Goal: Task Accomplishment & Management: Complete application form

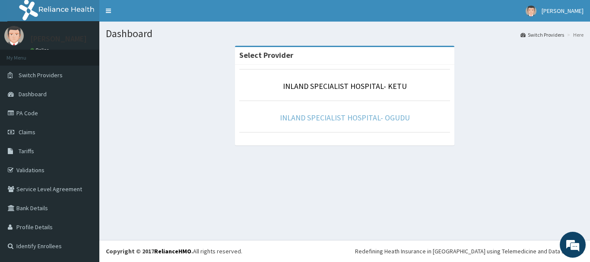
click at [344, 114] on link "INLAND SPECIALIST HOSPITAL- OGUDU" at bounding box center [345, 118] width 130 height 10
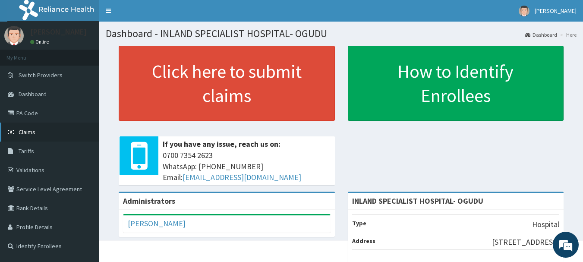
click at [25, 133] on span "Claims" at bounding box center [27, 132] width 17 height 8
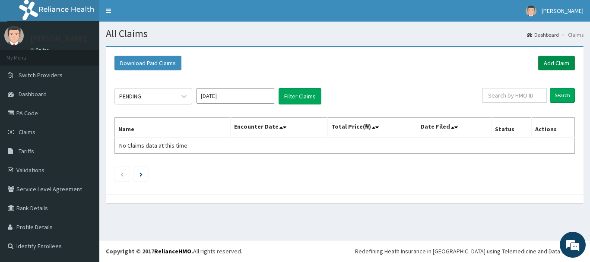
click at [560, 67] on link "Add Claim" at bounding box center [556, 63] width 37 height 15
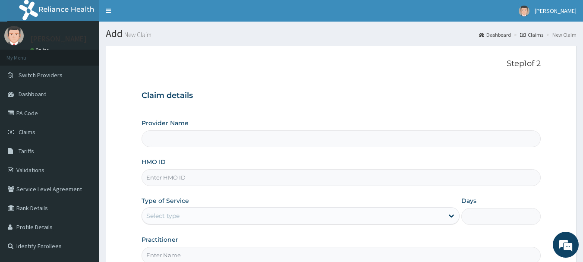
type input "INLAND SPECIALIST HOSPITAL- OGUDU"
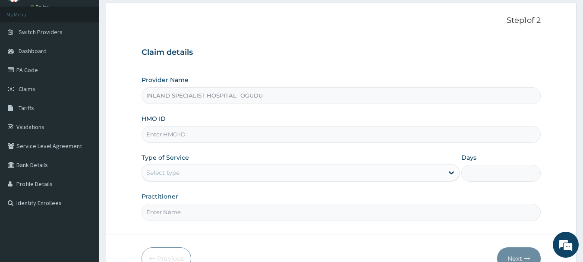
scroll to position [44, 0]
click at [183, 129] on input "HMO ID" at bounding box center [342, 134] width 400 height 17
type input "PYH/10046/A"
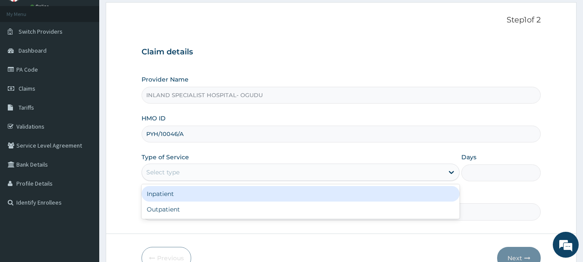
click at [180, 169] on div "Select type" at bounding box center [293, 172] width 302 height 14
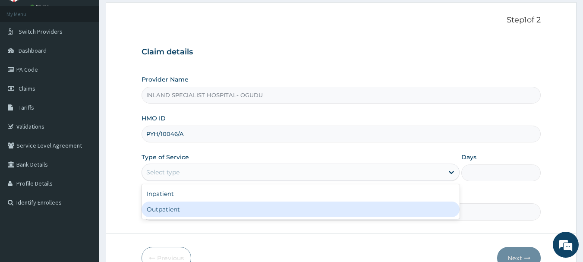
click at [165, 206] on div "Outpatient" at bounding box center [301, 210] width 318 height 16
type input "1"
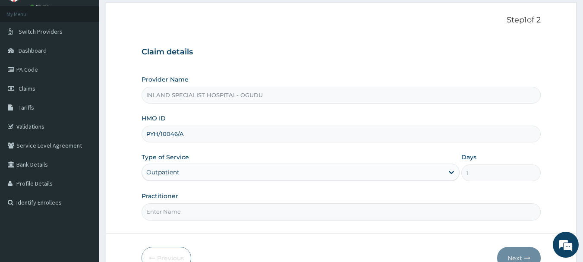
click at [162, 210] on input "Practitioner" at bounding box center [342, 211] width 400 height 17
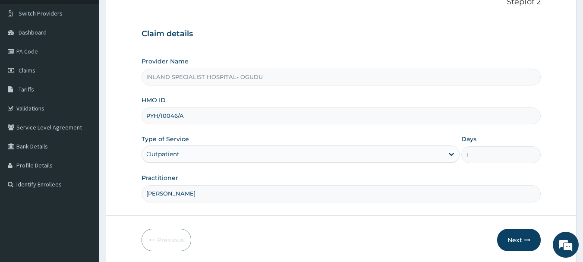
scroll to position [65, 0]
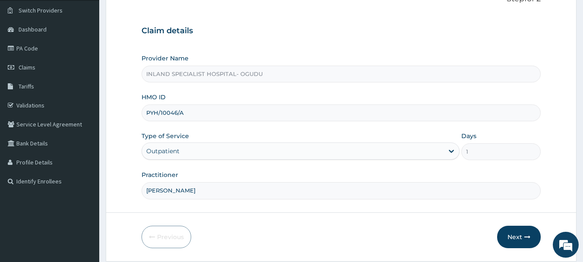
type input "[PERSON_NAME]"
click at [514, 251] on form "Step 1 of 2 Claim details Provider Name INLAND SPECIALIST HOSPITAL- OGUDU HMO I…" at bounding box center [341, 121] width 471 height 280
click at [513, 242] on button "Next" at bounding box center [519, 237] width 44 height 22
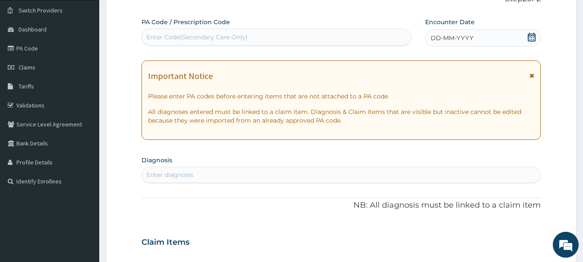
click at [199, 41] on div "Enter Code(Secondary Care Only)" at bounding box center [196, 37] width 101 height 9
click at [533, 35] on icon at bounding box center [532, 37] width 9 height 9
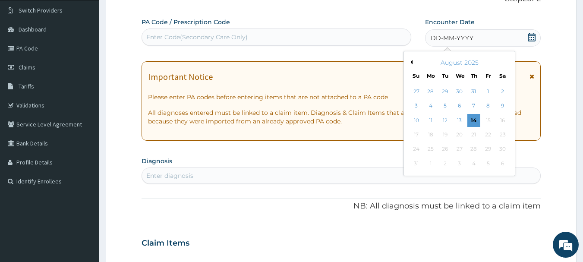
click at [414, 63] on div "August 2025" at bounding box center [460, 62] width 104 height 9
click at [408, 62] on button "Previous Month" at bounding box center [410, 62] width 4 height 4
click at [501, 120] on div "19" at bounding box center [503, 120] width 13 height 13
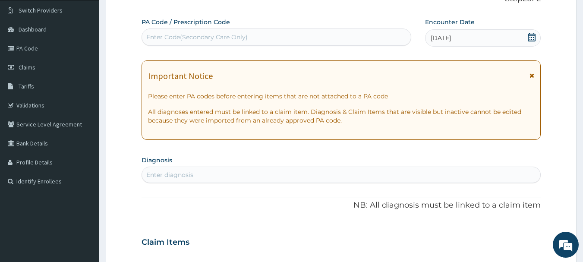
click at [324, 171] on div "Enter diagnosis" at bounding box center [341, 175] width 399 height 14
type input "Upper respirat"
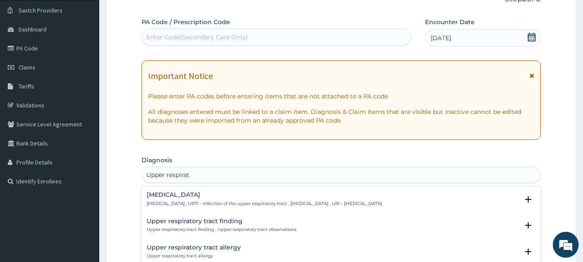
click at [210, 199] on div "[MEDICAL_DATA] [MEDICAL_DATA] , URTI - Infection of the upper respiratory tract…" at bounding box center [264, 199] width 235 height 15
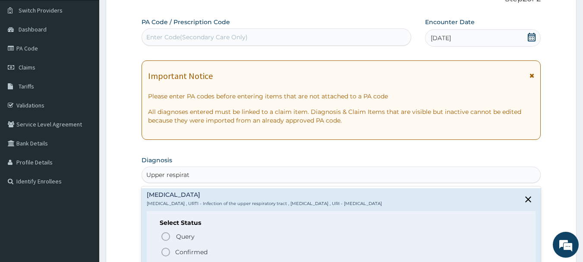
click at [183, 253] on p "Confirmed" at bounding box center [191, 252] width 32 height 9
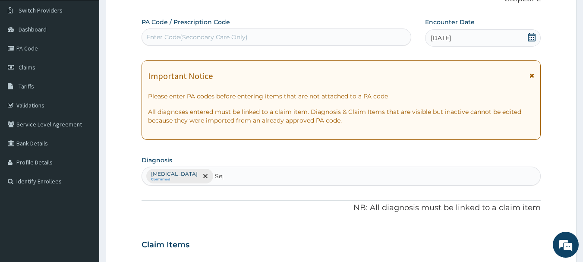
type input "[MEDICAL_DATA]"
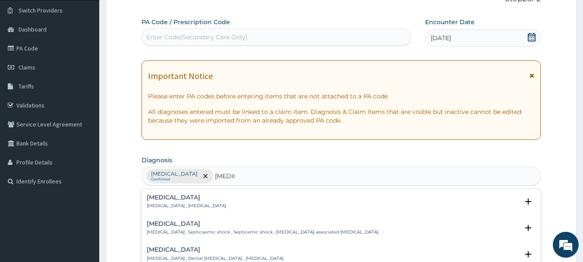
click at [164, 205] on p "[MEDICAL_DATA] , [MEDICAL_DATA]" at bounding box center [186, 206] width 79 height 6
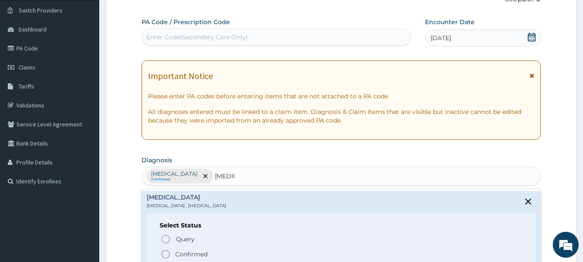
click at [180, 253] on p "Confirmed" at bounding box center [191, 254] width 32 height 9
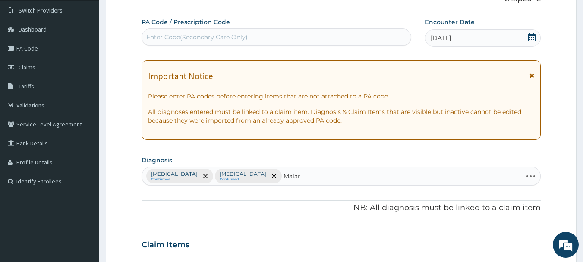
type input "[MEDICAL_DATA]"
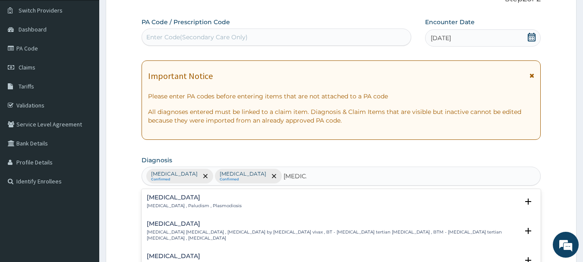
click at [195, 201] on div "[MEDICAL_DATA] [MEDICAL_DATA] , Paludism , Plasmodiosis" at bounding box center [194, 201] width 95 height 15
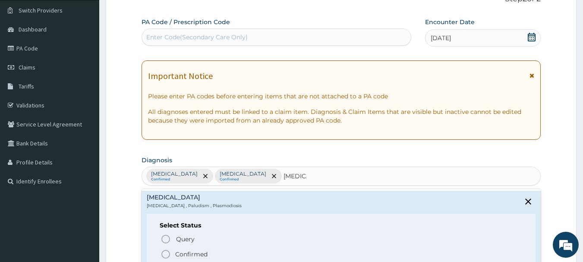
click at [181, 250] on p "Confirmed" at bounding box center [191, 254] width 32 height 9
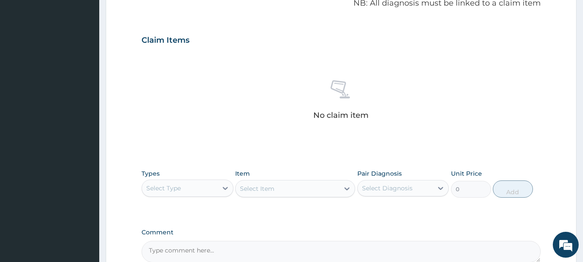
scroll to position [281, 0]
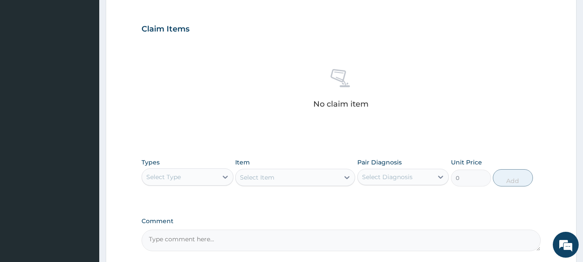
click at [208, 174] on div "Select Type" at bounding box center [180, 177] width 76 height 14
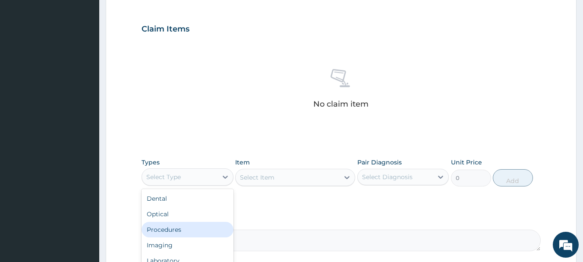
drag, startPoint x: 186, startPoint y: 228, endPoint x: 200, endPoint y: 220, distance: 16.4
click at [186, 228] on div "Procedures" at bounding box center [188, 230] width 92 height 16
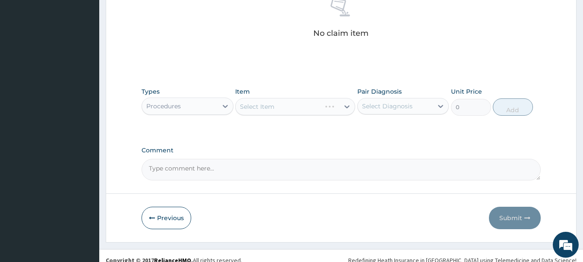
scroll to position [354, 0]
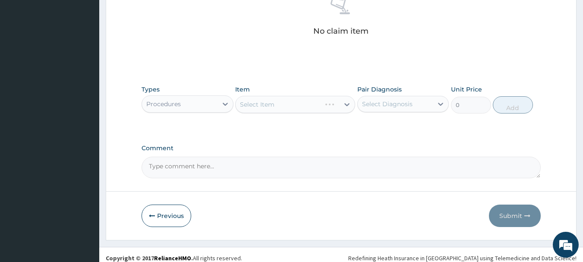
click at [250, 93] on div "Item Select Item" at bounding box center [295, 99] width 120 height 28
click at [264, 107] on div "Select Item" at bounding box center [257, 104] width 35 height 9
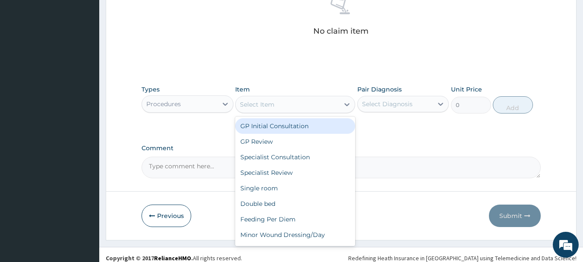
click at [267, 126] on div "GP Initial Consultation" at bounding box center [295, 126] width 120 height 16
type input "3000"
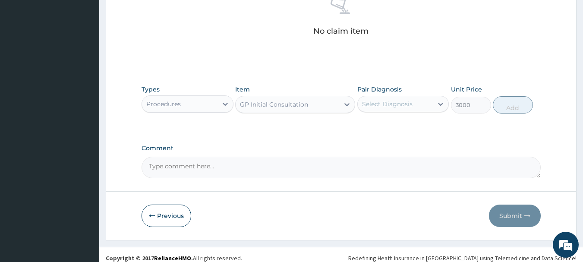
click at [403, 94] on div "Pair Diagnosis Select Diagnosis" at bounding box center [404, 99] width 92 height 28
drag, startPoint x: 400, startPoint y: 105, endPoint x: 398, endPoint y: 110, distance: 5.6
click at [401, 105] on div "Select Diagnosis" at bounding box center [387, 104] width 51 height 9
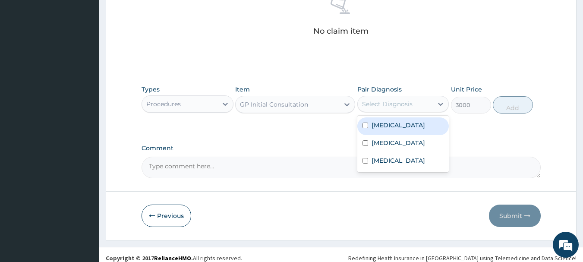
click at [387, 128] on label "[MEDICAL_DATA]" at bounding box center [399, 125] width 54 height 9
checkbox input "true"
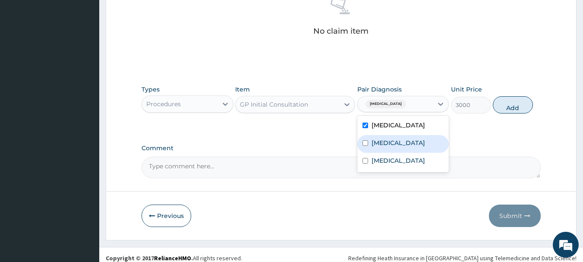
click at [388, 146] on div "[MEDICAL_DATA]" at bounding box center [404, 144] width 92 height 18
checkbox input "true"
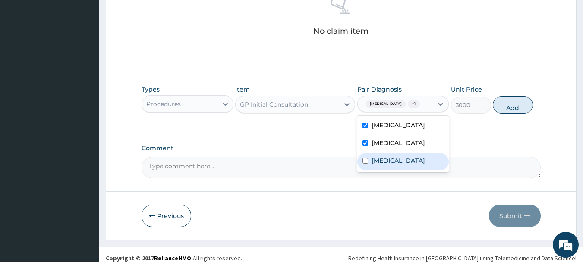
click at [377, 171] on div "[MEDICAL_DATA]" at bounding box center [404, 162] width 92 height 18
checkbox input "true"
click at [505, 110] on button "Add" at bounding box center [513, 104] width 40 height 17
type input "0"
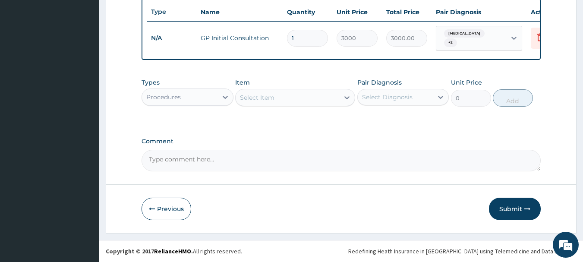
scroll to position [329, 0]
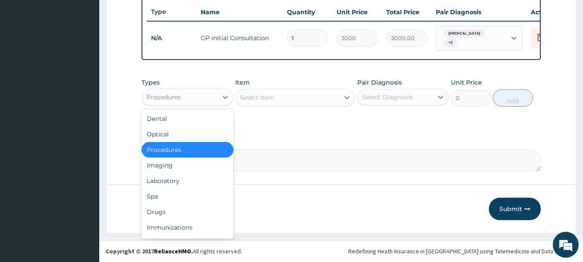
click at [198, 93] on div "Procedures" at bounding box center [180, 97] width 76 height 14
click at [160, 213] on div "Drugs" at bounding box center [188, 212] width 92 height 16
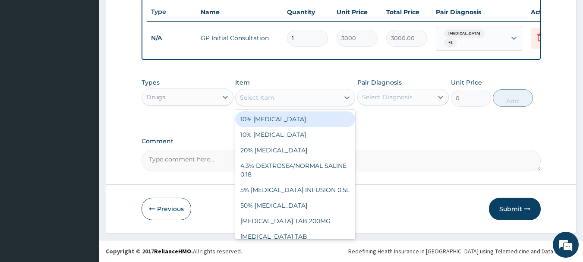
click at [280, 100] on div "Select Item" at bounding box center [288, 98] width 104 height 14
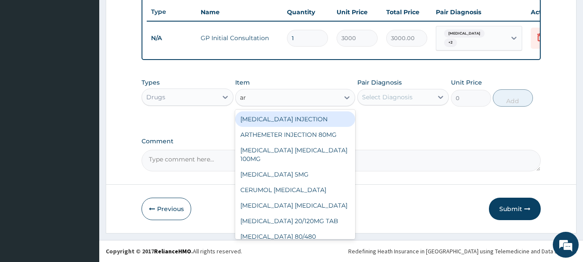
type input "art"
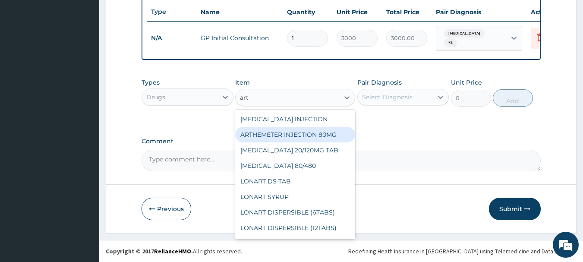
click at [300, 129] on div "ARTHEMETER INJECTION 80MG" at bounding box center [295, 135] width 120 height 16
type input "1200"
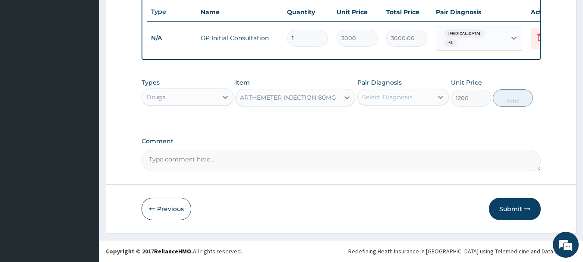
click at [386, 98] on div "Select Diagnosis" at bounding box center [387, 97] width 51 height 9
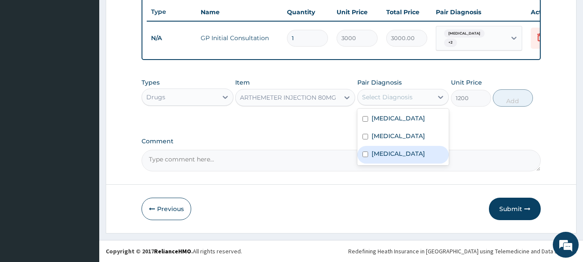
click at [382, 158] on label "[MEDICAL_DATA]" at bounding box center [399, 153] width 54 height 9
checkbox input "true"
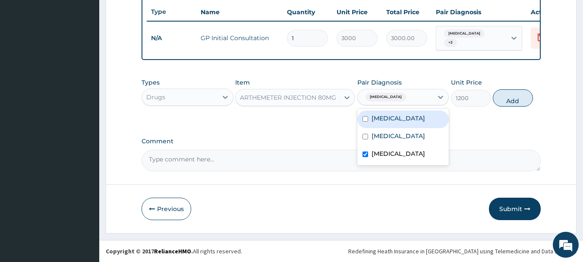
click at [495, 109] on div "Types Drugs Item ARTHEMETER INJECTION 80MG Pair Diagnosis option [MEDICAL_DATA]…" at bounding box center [342, 92] width 400 height 37
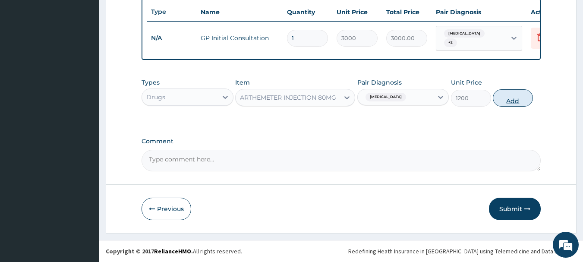
click at [502, 97] on button "Add" at bounding box center [513, 97] width 40 height 17
type input "0"
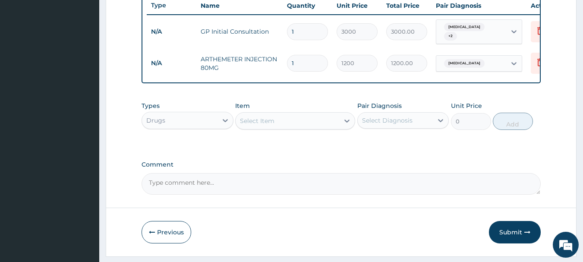
drag, startPoint x: 305, startPoint y: 63, endPoint x: 271, endPoint y: 63, distance: 33.7
click at [273, 63] on tr "N/A ARTHEMETER INJECTION 80MG 1 1200 1200.00 [MEDICAL_DATA] Delete" at bounding box center [358, 63] width 423 height 30
type input "2"
type input "2400.00"
type input "2"
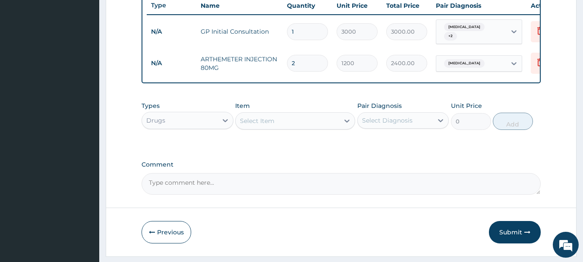
click at [286, 128] on div "Select Item" at bounding box center [288, 121] width 104 height 14
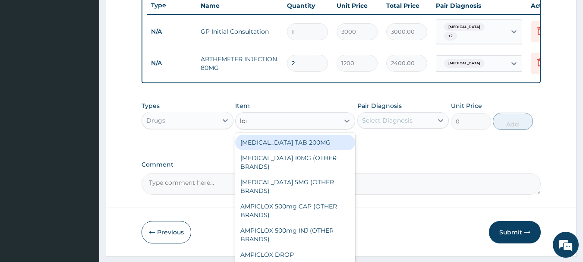
type input "[PERSON_NAME]"
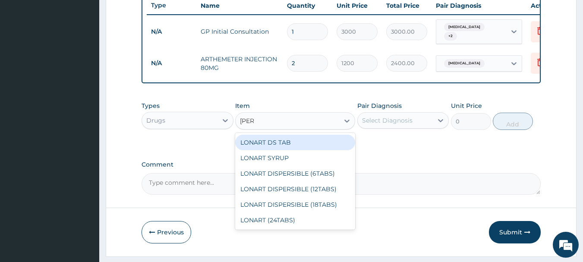
click at [289, 150] on div "LONART DS TAB" at bounding box center [295, 143] width 120 height 16
type input "350"
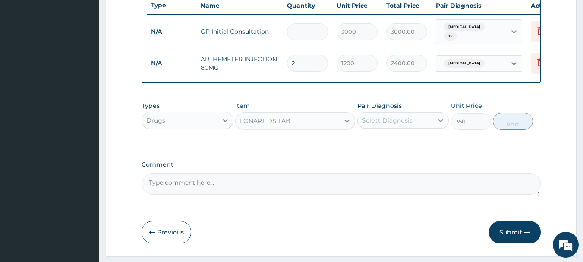
click at [395, 124] on div "Select Diagnosis" at bounding box center [387, 120] width 51 height 9
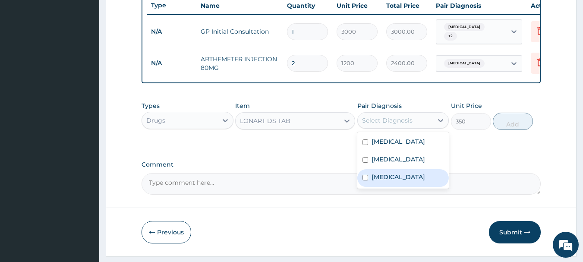
click at [383, 181] on label "[MEDICAL_DATA]" at bounding box center [399, 177] width 54 height 9
checkbox input "true"
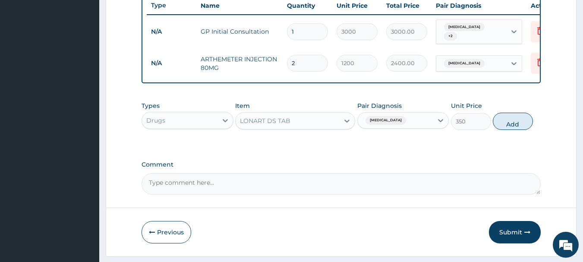
click at [520, 134] on div "Types Drugs Item LONART DS TAB Pair Diagnosis [MEDICAL_DATA] Unit Price 350 Add" at bounding box center [342, 115] width 400 height 37
click at [515, 128] on button "Add" at bounding box center [513, 121] width 40 height 17
type input "0"
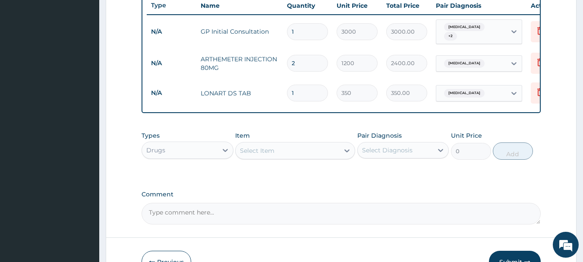
drag, startPoint x: 291, startPoint y: 97, endPoint x: 254, endPoint y: 98, distance: 37.6
click at [254, 98] on tr "N/A LONART DS TAB 1 350 350.00 [MEDICAL_DATA] Delete" at bounding box center [358, 93] width 423 height 30
type input "6"
type input "2100.00"
type input "6"
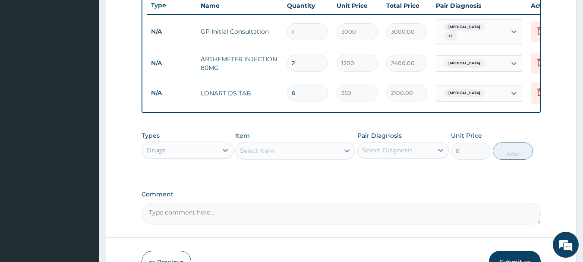
click at [270, 155] on div "Select Item" at bounding box center [257, 150] width 35 height 9
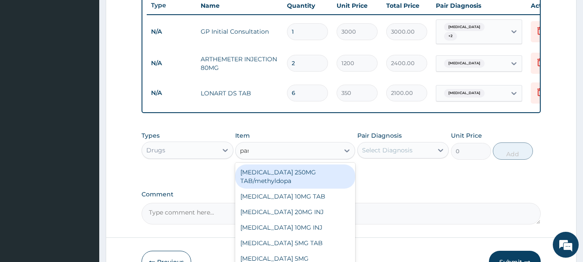
type input "parac"
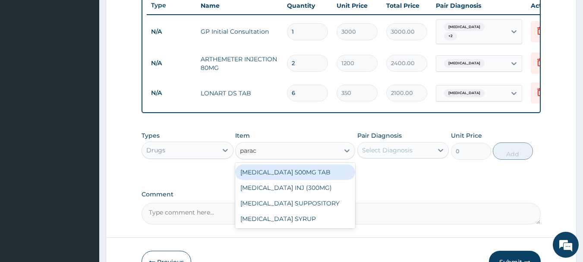
click at [298, 180] on div "[MEDICAL_DATA] 500MG TAB" at bounding box center [295, 173] width 120 height 16
type input "20"
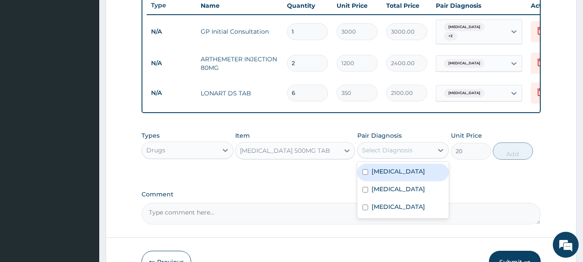
click at [411, 155] on div "Select Diagnosis" at bounding box center [387, 150] width 51 height 9
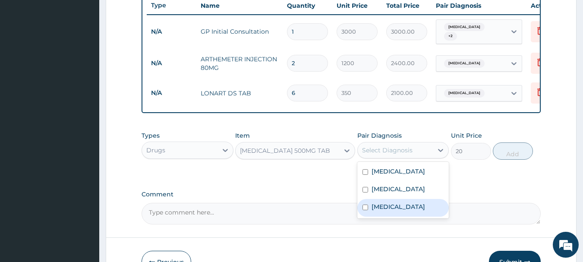
click at [381, 211] on label "[MEDICAL_DATA]" at bounding box center [399, 207] width 54 height 9
checkbox input "true"
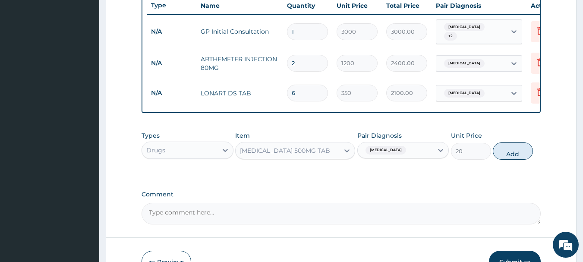
click at [524, 164] on div "Types Drugs Item [MEDICAL_DATA] 500MG TAB Pair Diagnosis [MEDICAL_DATA] Unit Pr…" at bounding box center [342, 145] width 400 height 37
click at [512, 160] on button "Add" at bounding box center [513, 150] width 40 height 17
type input "0"
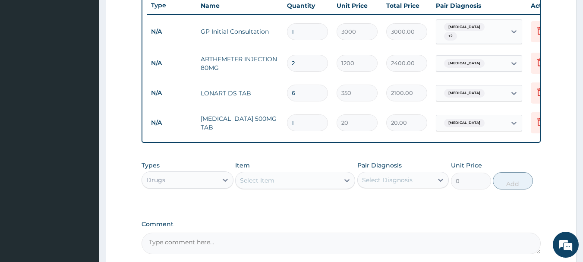
type input "18"
type input "360.00"
type input "18"
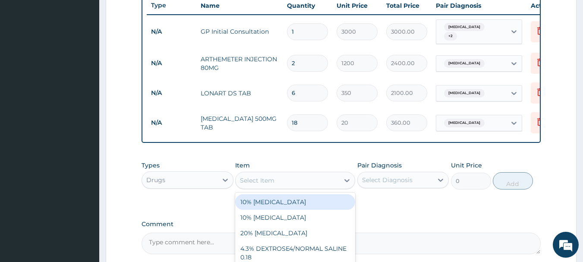
click at [263, 187] on div "Select Item" at bounding box center [288, 181] width 104 height 14
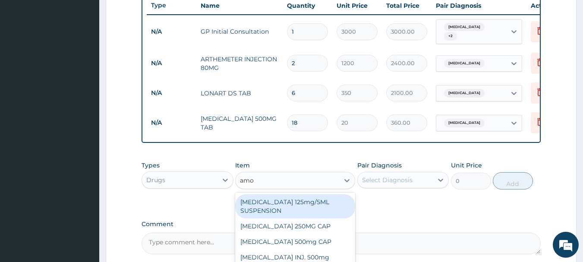
type input "amox"
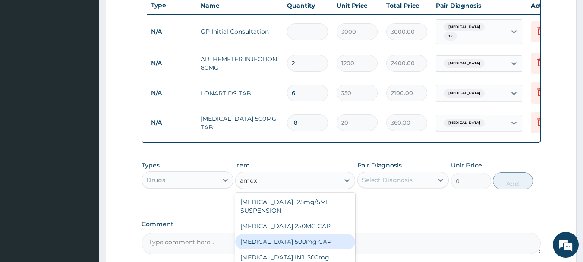
click at [302, 250] on div "[MEDICAL_DATA] 500mg CAP" at bounding box center [295, 242] width 120 height 16
type input "100"
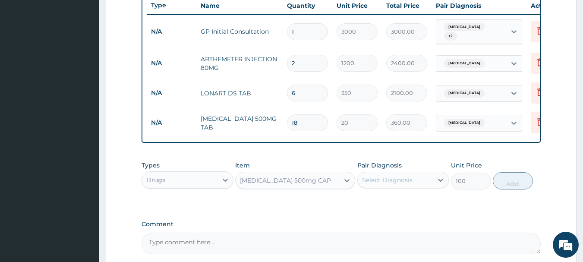
click at [372, 187] on div "Select Diagnosis" at bounding box center [396, 180] width 76 height 14
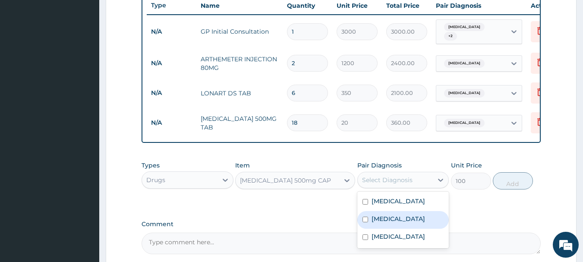
click at [383, 223] on label "[MEDICAL_DATA]" at bounding box center [399, 219] width 54 height 9
checkbox input "true"
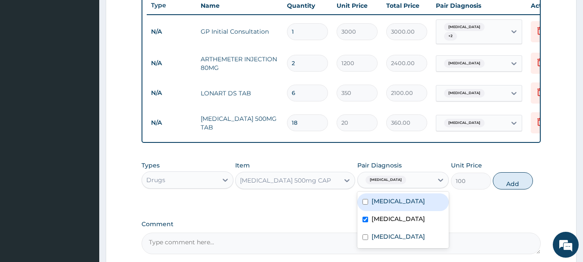
click at [401, 206] on label "[MEDICAL_DATA]" at bounding box center [399, 201] width 54 height 9
checkbox input "true"
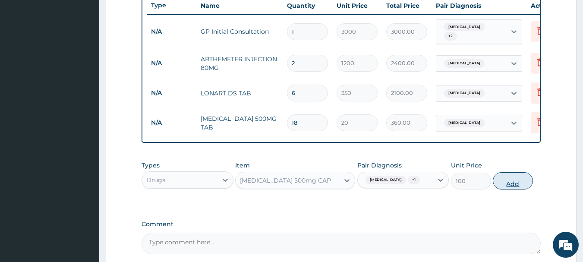
click at [503, 183] on button "Add" at bounding box center [513, 180] width 40 height 17
type input "0"
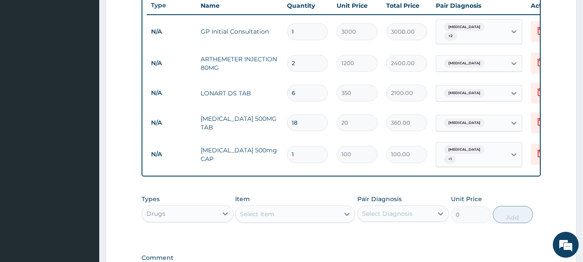
type input "16"
type input "1600.00"
type input "1"
type input "100.00"
type input "15"
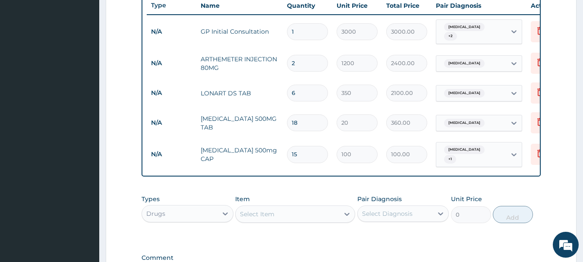
type input "1500.00"
type input "15"
click at [484, 145] on div "[MEDICAL_DATA] + 1" at bounding box center [479, 154] width 86 height 25
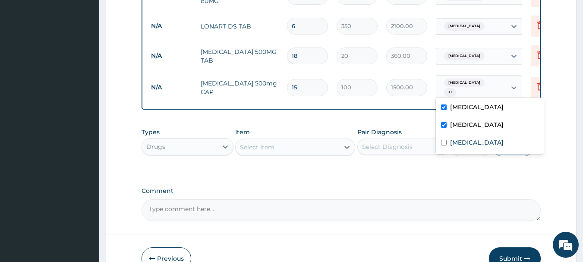
scroll to position [413, 0]
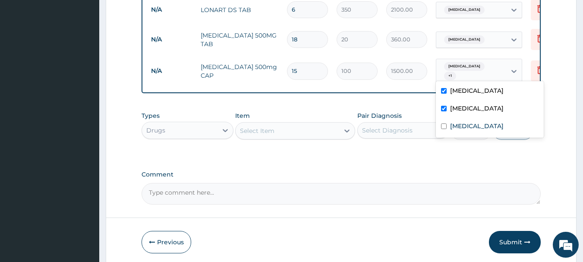
click at [269, 133] on div "Select Item" at bounding box center [257, 131] width 35 height 9
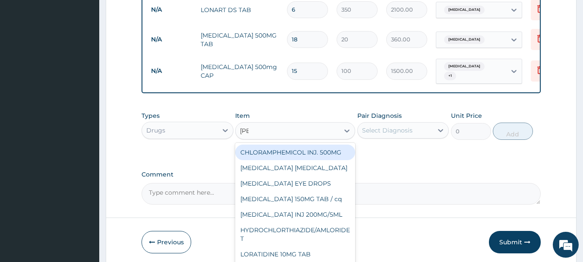
type input "lorat"
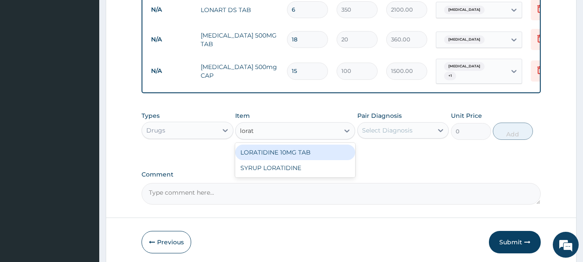
click at [296, 154] on div "LORATIDINE 10MG TAB" at bounding box center [295, 153] width 120 height 16
type input "70"
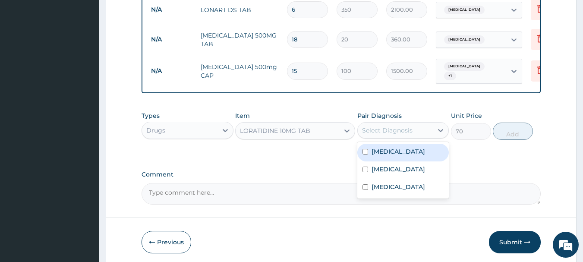
click at [393, 126] on div "Select Diagnosis" at bounding box center [396, 130] width 76 height 14
click at [395, 156] on label "[MEDICAL_DATA]" at bounding box center [399, 151] width 54 height 9
checkbox input "true"
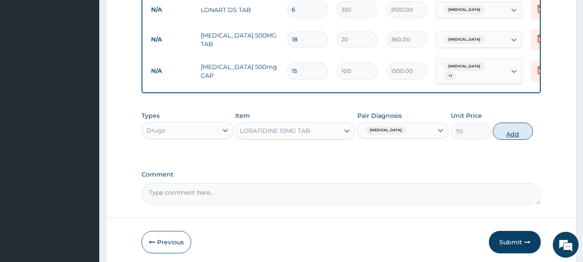
click at [504, 134] on button "Add" at bounding box center [513, 131] width 40 height 17
type input "0"
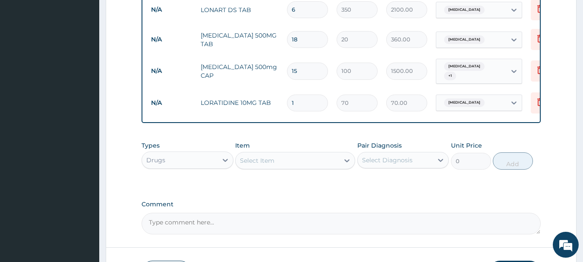
drag, startPoint x: 277, startPoint y: 106, endPoint x: 253, endPoint y: 109, distance: 24.0
click at [253, 109] on tr "N/A LORATIDINE 10MG TAB 1 70 70.00 [MEDICAL_DATA] Delete" at bounding box center [358, 103] width 423 height 30
type input "5"
type input "350.00"
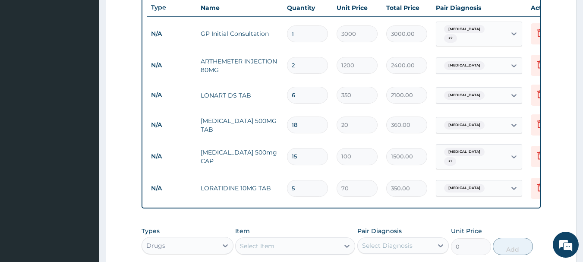
scroll to position [325, 0]
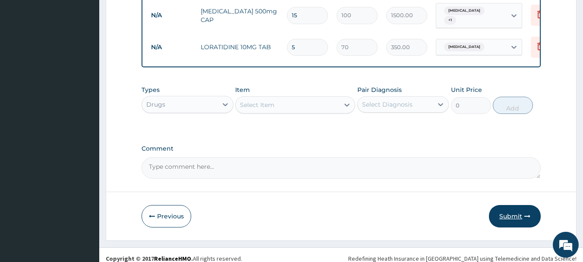
type input "5"
click at [501, 218] on button "Submit" at bounding box center [515, 216] width 52 height 22
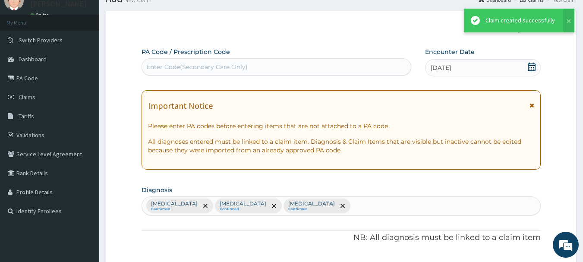
scroll to position [469, 0]
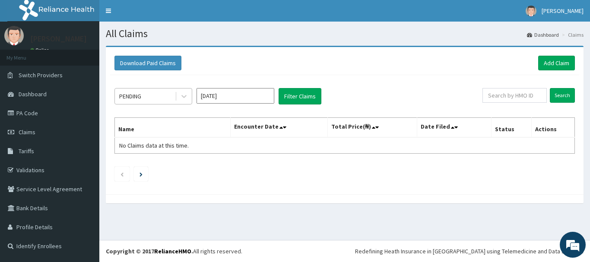
click at [149, 99] on div "PENDING" at bounding box center [145, 96] width 60 height 14
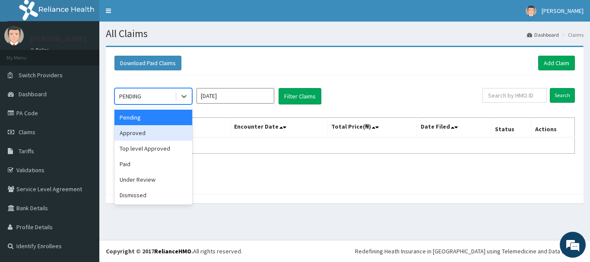
click at [139, 136] on div "Approved" at bounding box center [153, 133] width 78 height 16
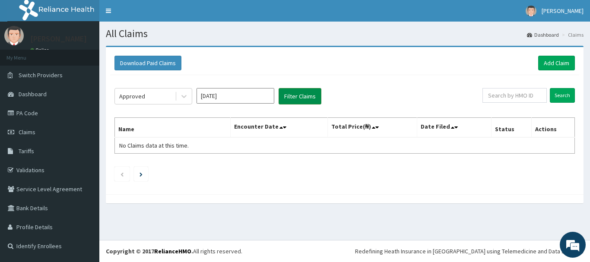
click at [307, 93] on button "Filter Claims" at bounding box center [300, 96] width 43 height 16
click at [246, 99] on input "Aug 2025" at bounding box center [235, 96] width 78 height 16
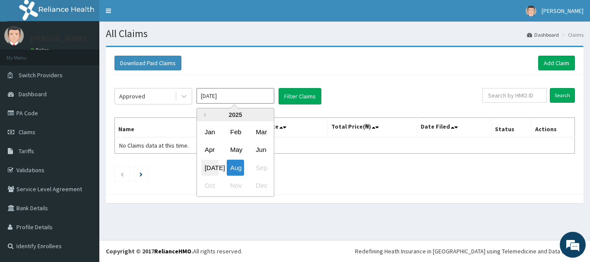
click at [214, 170] on div "Jul" at bounding box center [209, 168] width 17 height 16
type input "Jul 2025"
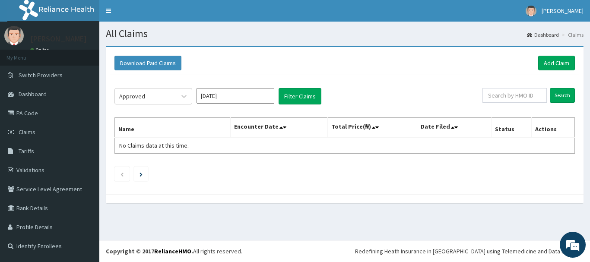
click at [290, 105] on div "Approved Jul 2025 Filter Claims Search Name Encounter Date Total Price(₦) Date …" at bounding box center [344, 132] width 469 height 115
click at [297, 98] on button "Filter Claims" at bounding box center [300, 96] width 43 height 16
